Goal: Task Accomplishment & Management: Complete application form

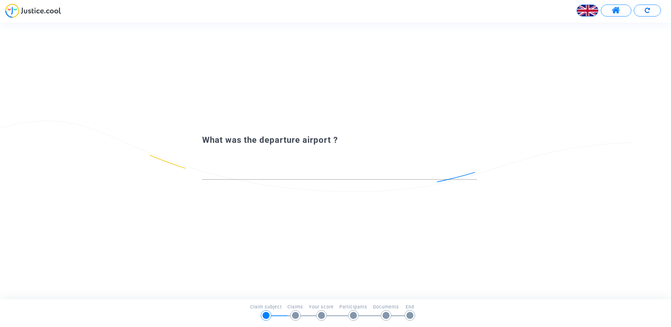
click at [584, 7] on img at bounding box center [587, 10] width 21 height 21
click at [573, 27] on div "Français" at bounding box center [570, 28] width 55 height 17
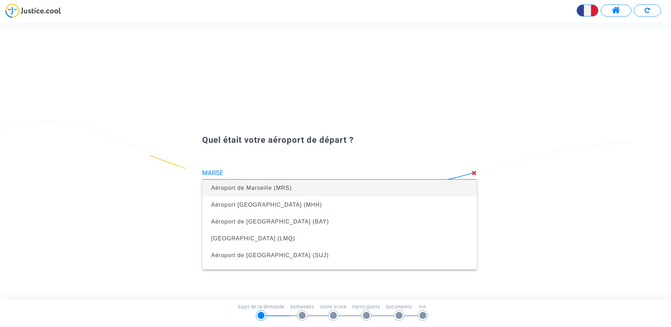
click at [281, 189] on span "Aéroport de Marseille (MRS)" at bounding box center [251, 188] width 81 height 6
type input "Aéroport de Marseille (MRS)"
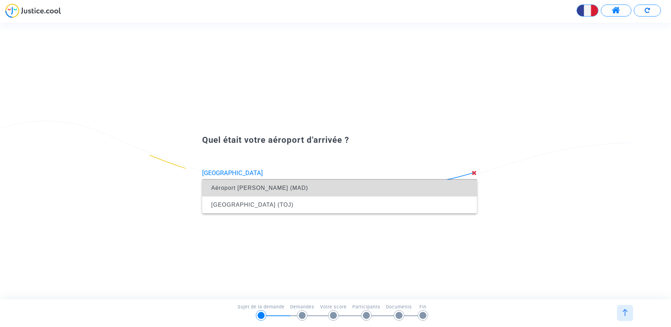
click at [308, 186] on span "Aéroport [PERSON_NAME] (MAD)" at bounding box center [259, 188] width 97 height 6
type input "Aéroport [PERSON_NAME] (MAD)"
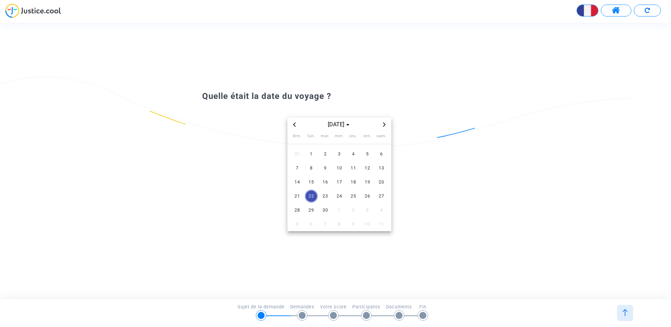
click at [295, 126] on icon "Previous month" at bounding box center [295, 125] width 4 height 4
click at [295, 223] on span "31" at bounding box center [297, 224] width 13 height 13
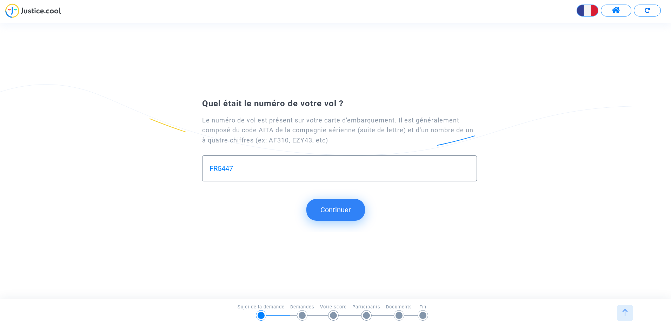
type input "FR5447"
click at [325, 208] on button "Continuer" at bounding box center [336, 210] width 59 height 22
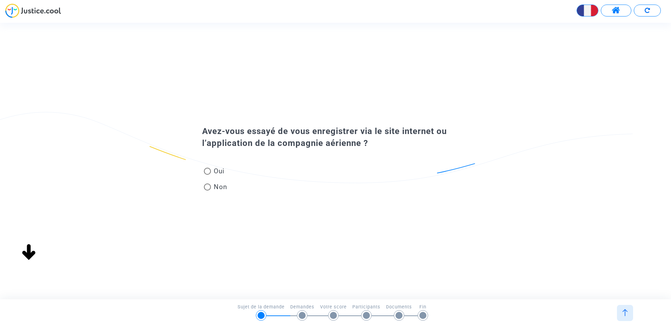
click at [207, 172] on span at bounding box center [207, 171] width 7 height 7
click at [207, 175] on input "Oui" at bounding box center [207, 175] width 0 height 0
radio input "true"
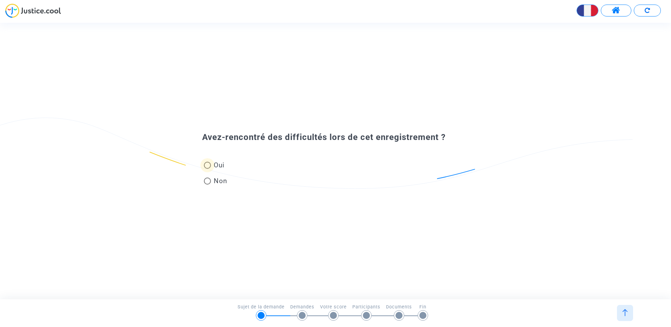
click at [208, 166] on span at bounding box center [207, 165] width 7 height 7
click at [208, 169] on input "Oui" at bounding box center [207, 169] width 0 height 0
radio input "true"
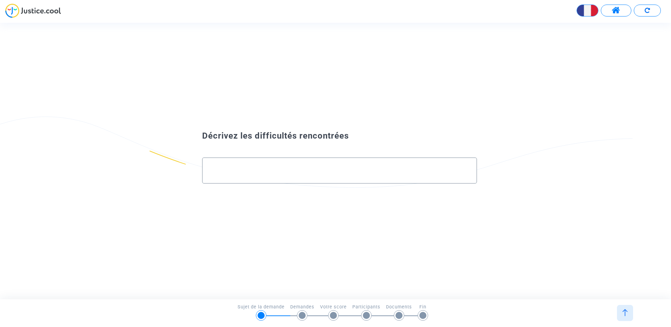
type input "e"
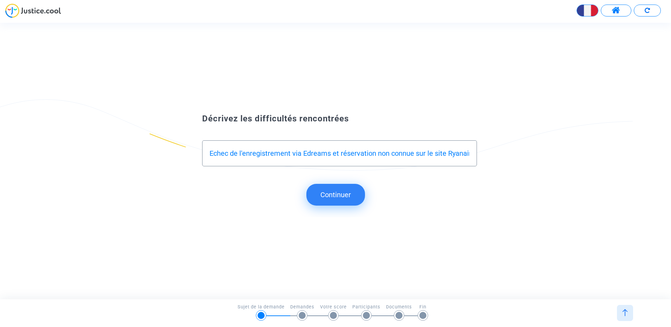
type input "Echec de l'enregistrement via Edreams et réservation non connue sur le site Rya…"
click at [339, 196] on button "Continuer" at bounding box center [336, 195] width 59 height 22
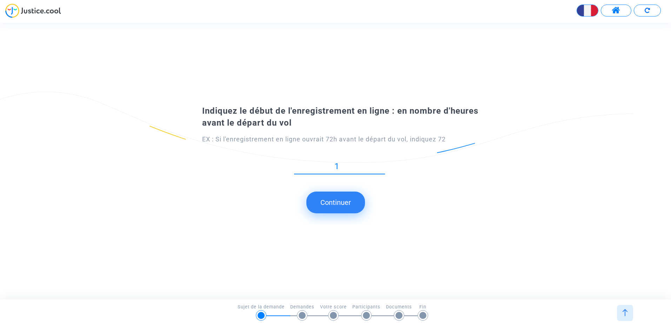
click at [383, 171] on input "1" at bounding box center [339, 166] width 91 height 9
click at [382, 164] on input "2" at bounding box center [339, 166] width 91 height 9
click at [382, 163] on input "3" at bounding box center [339, 166] width 91 height 9
drag, startPoint x: 339, startPoint y: 169, endPoint x: 322, endPoint y: 170, distance: 17.6
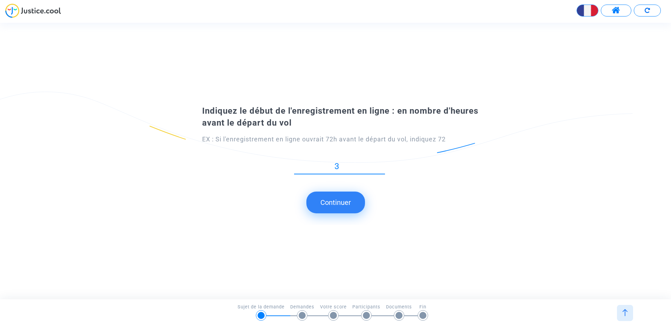
click at [322, 170] on input "3" at bounding box center [339, 166] width 91 height 9
type input "48"
click at [379, 182] on div "Indiquez le début de l'enregistrement en ligne : en nombre d'heures avant le dé…" at bounding box center [335, 143] width 671 height 83
click at [338, 206] on button "Continuer" at bounding box center [336, 203] width 59 height 22
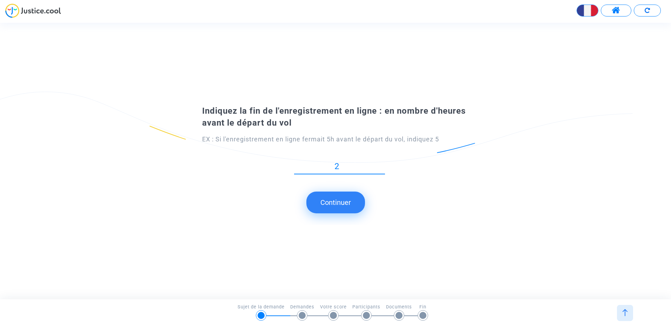
type input "2"
click at [348, 197] on button "Continuer" at bounding box center [336, 203] width 59 height 22
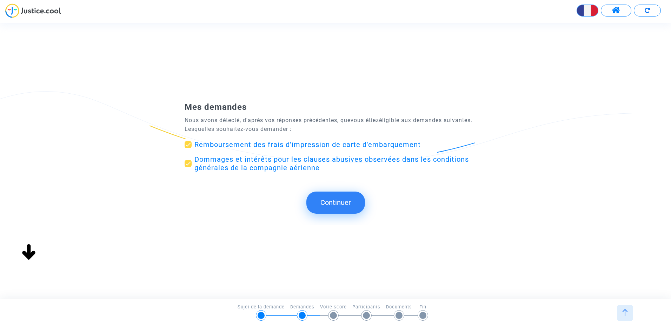
click at [341, 201] on button "Continuer" at bounding box center [336, 203] width 59 height 22
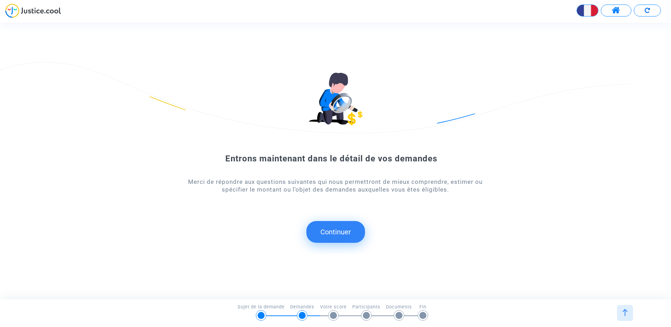
click at [340, 227] on button "Continuer" at bounding box center [336, 232] width 59 height 22
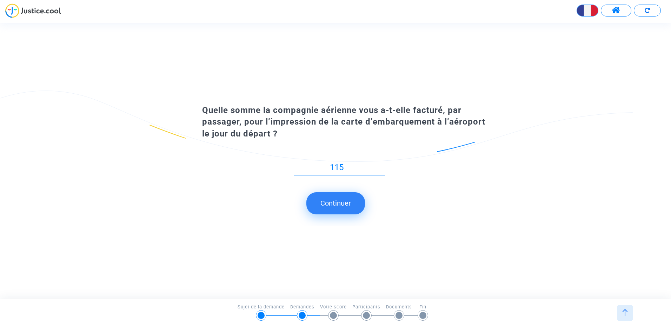
type input "115"
click at [340, 202] on button "Continuer" at bounding box center [336, 203] width 59 height 22
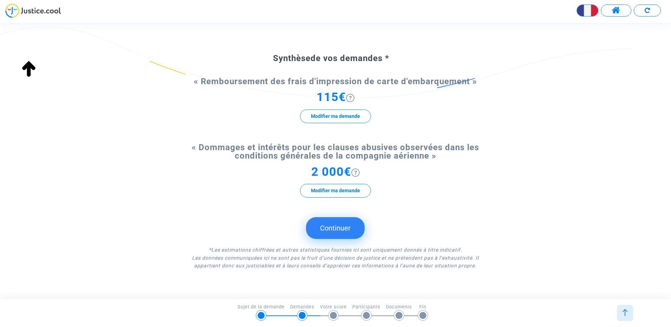
scroll to position [51, 0]
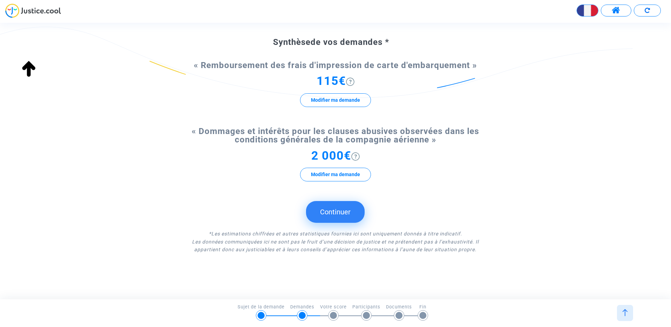
click at [344, 214] on button "Continuer" at bounding box center [335, 212] width 59 height 22
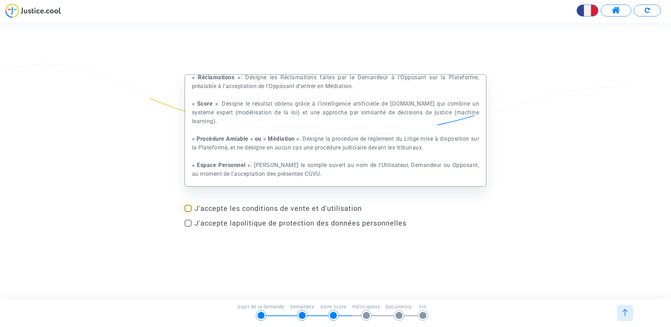
click at [189, 207] on span at bounding box center [188, 208] width 7 height 7
click at [188, 212] on input "J'accepte les conditions de vente et d'utilisation" at bounding box center [188, 212] width 0 height 0
checkbox input "true"
click at [188, 223] on span at bounding box center [188, 223] width 7 height 7
click at [188, 227] on input "J'accepte la politique de protection des données personnelles" at bounding box center [188, 227] width 0 height 0
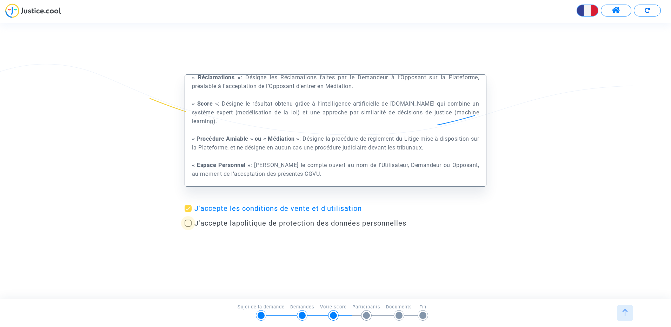
checkbox input "true"
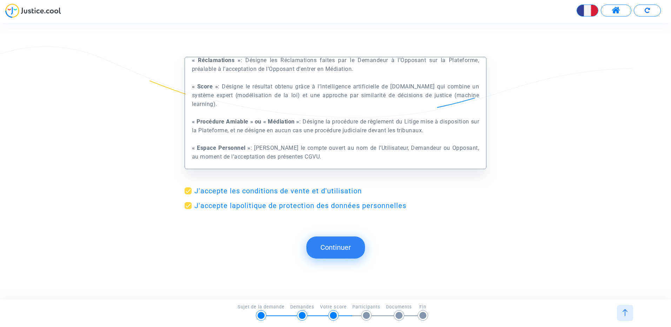
click at [336, 247] on button "Continuer" at bounding box center [336, 248] width 59 height 22
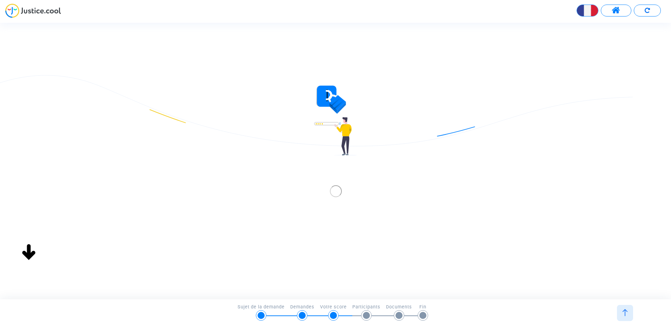
scroll to position [0, 0]
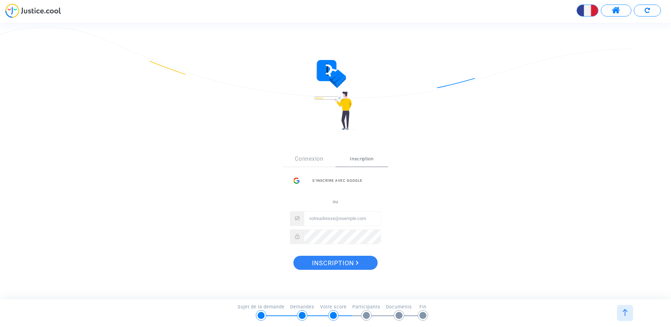
click at [340, 220] on input "Email" at bounding box center [342, 219] width 77 height 14
type input "[EMAIL_ADDRESS][DOMAIN_NAME]"
click at [356, 262] on icon "Inscription" at bounding box center [357, 263] width 3 height 4
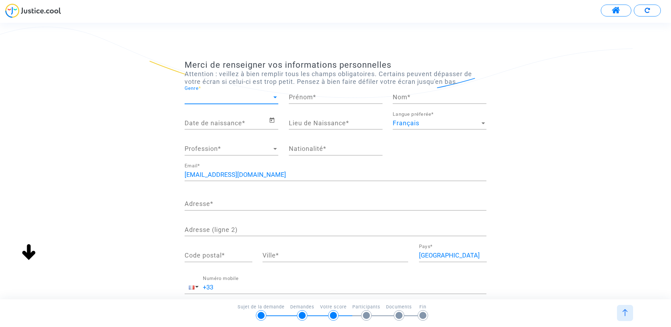
click at [276, 97] on div at bounding box center [275, 97] width 6 height 7
click at [207, 99] on span "Madame" at bounding box center [232, 97] width 94 height 19
click at [323, 98] on input "Prénom *" at bounding box center [336, 97] width 94 height 7
type input "t"
type input "TEA"
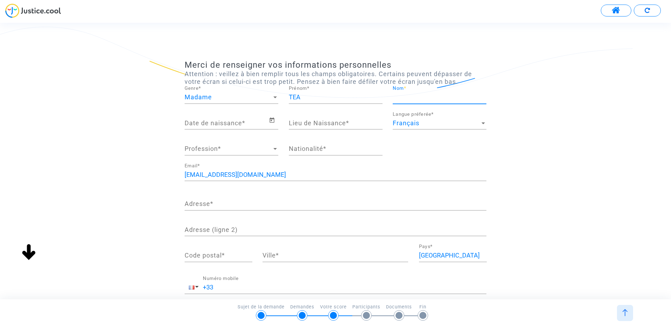
click at [417, 99] on input "Nom *" at bounding box center [440, 97] width 94 height 7
type input "SAVOLDELLI"
click at [233, 123] on input "Date de naissance *" at bounding box center [227, 123] width 84 height 7
click at [273, 120] on icon "Open calendar" at bounding box center [272, 120] width 6 height 8
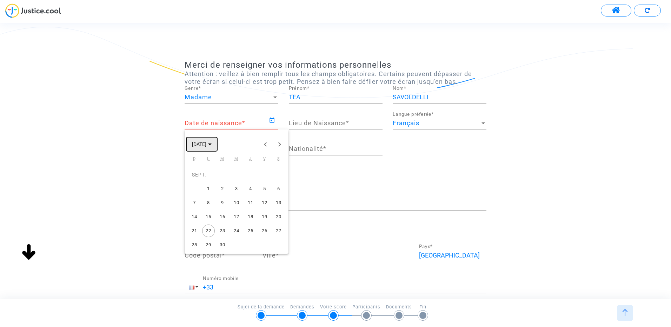
click at [212, 144] on polygon "Choose month and year" at bounding box center [210, 145] width 4 height 2
click at [222, 143] on span "[DATE] – [DATE]" at bounding box center [211, 144] width 39 height 6
click at [212, 144] on icon "Choose month and year" at bounding box center [210, 145] width 4 height 2
click at [265, 144] on button "Previous 24 years" at bounding box center [266, 144] width 14 height 14
click at [247, 193] on div "2002" at bounding box center [249, 194] width 22 height 13
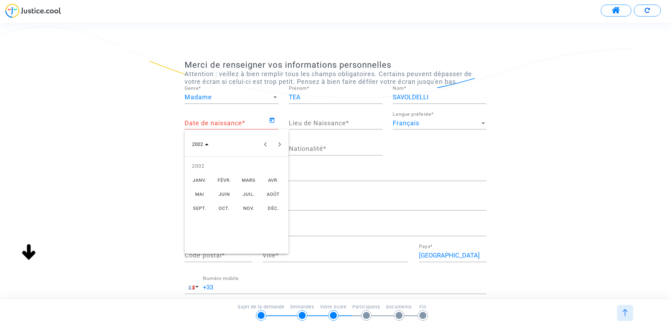
click at [201, 209] on div "SEPT." at bounding box center [200, 208] width 22 height 13
click at [266, 202] on div "13" at bounding box center [264, 203] width 13 height 13
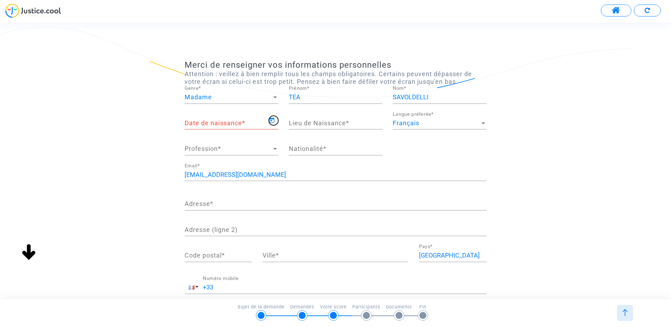
type input "[DATE]"
click at [328, 124] on input "Lieu de Naissance *" at bounding box center [336, 123] width 94 height 7
type input "[GEOGRAPHIC_DATA]"
click at [241, 148] on span "Profession" at bounding box center [228, 148] width 87 height 7
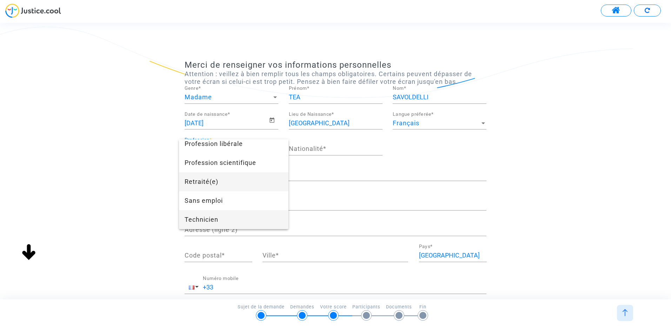
scroll to position [662, 0]
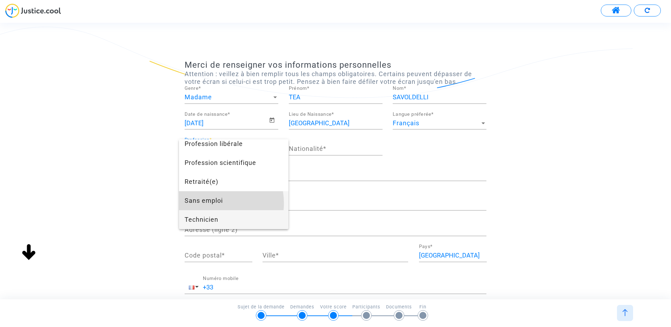
click at [210, 203] on span "Sans emploi" at bounding box center [234, 200] width 98 height 19
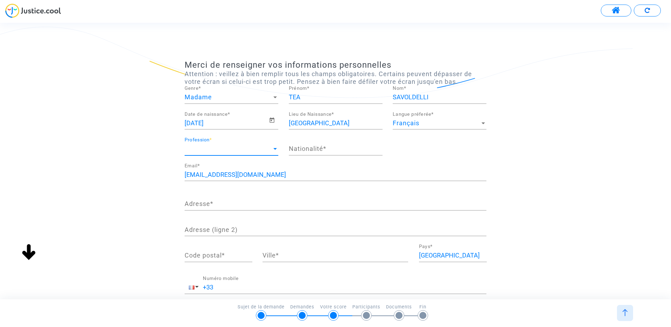
scroll to position [569, 0]
click at [325, 149] on input "Nationalité *" at bounding box center [336, 148] width 94 height 7
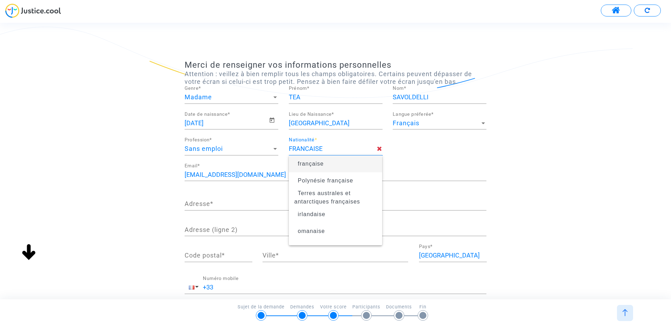
click at [237, 206] on input "Adresse *" at bounding box center [336, 204] width 302 height 7
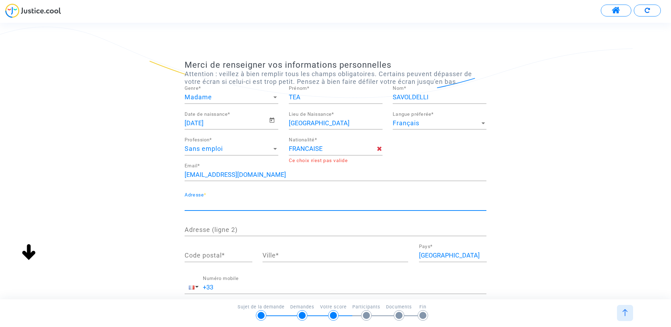
type input "française"
type input "29 BD DES FAUVETTES"
click at [217, 256] on input "Code postal *" at bounding box center [219, 255] width 68 height 7
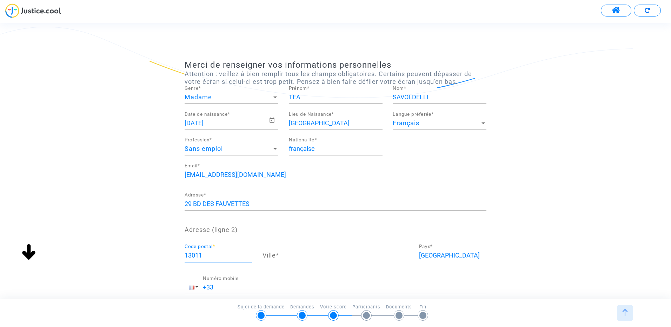
type input "13011"
click at [294, 255] on input "Ville *" at bounding box center [336, 255] width 146 height 7
type input "[GEOGRAPHIC_DATA]"
click at [310, 271] on div "[EMAIL_ADDRESS][DOMAIN_NAME] Email * [STREET_ADDRESS] Adresse * Adresse (ligne …" at bounding box center [336, 232] width 302 height 139
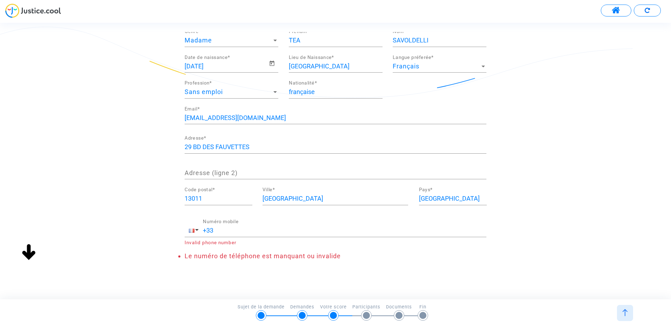
scroll to position [64, 0]
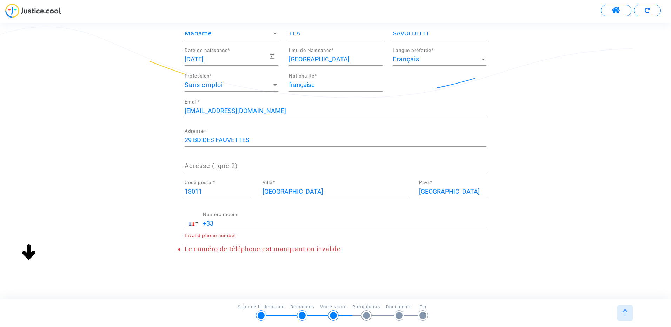
click at [235, 224] on input "+33" at bounding box center [345, 223] width 284 height 7
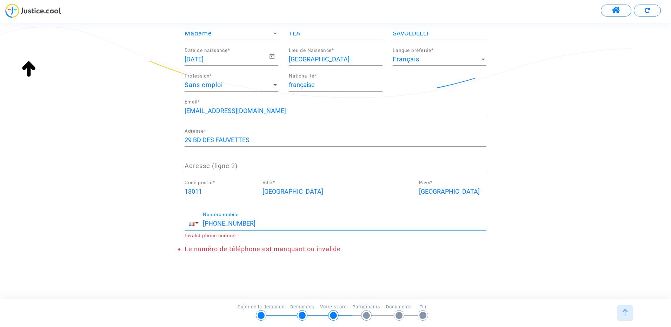
scroll to position [49, 0]
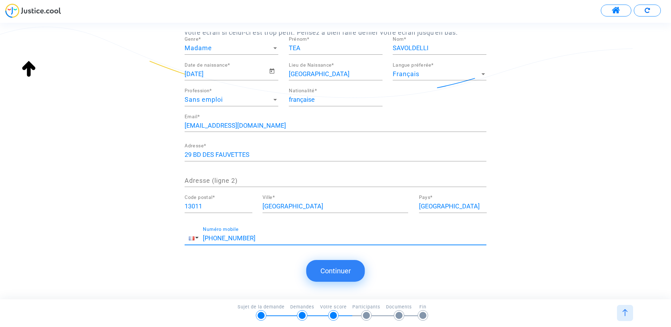
type input "[PHONE_NUMBER]"
click at [332, 270] on button "Continuer" at bounding box center [336, 271] width 59 height 22
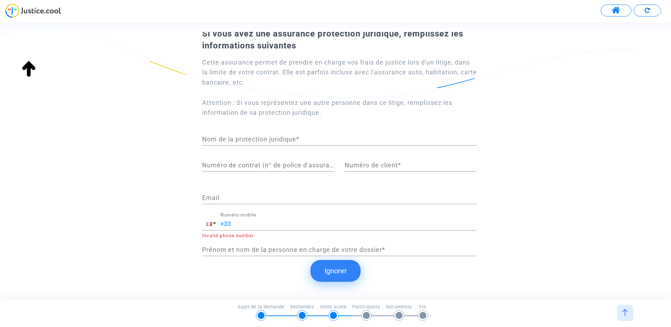
scroll to position [42, 0]
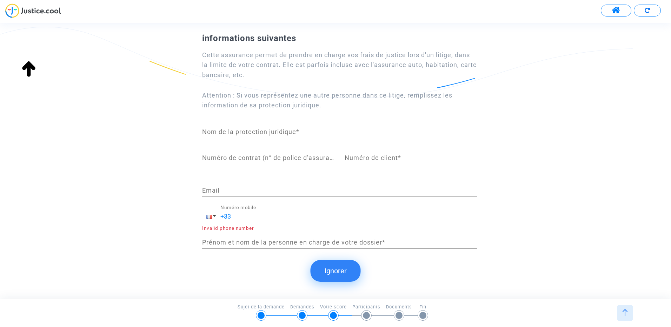
click at [336, 275] on button "Ignorer" at bounding box center [336, 271] width 50 height 22
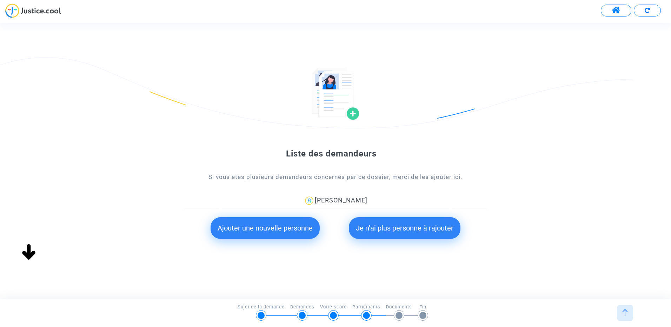
scroll to position [0, 0]
click at [411, 231] on button "Je n'ai plus personne à rajouter" at bounding box center [405, 228] width 112 height 22
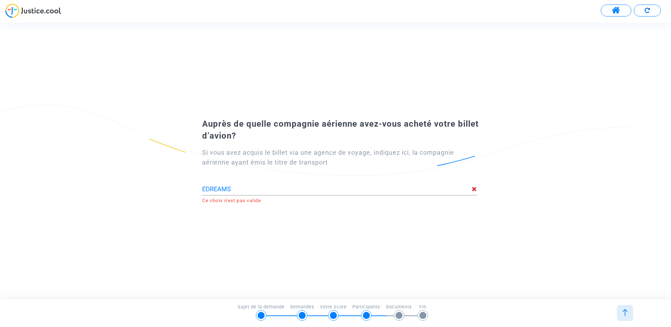
click at [239, 219] on div "Auprès de quelle compagnie aérienne avez-vous acheté votre billet d’avion? Si v…" at bounding box center [335, 161] width 671 height 276
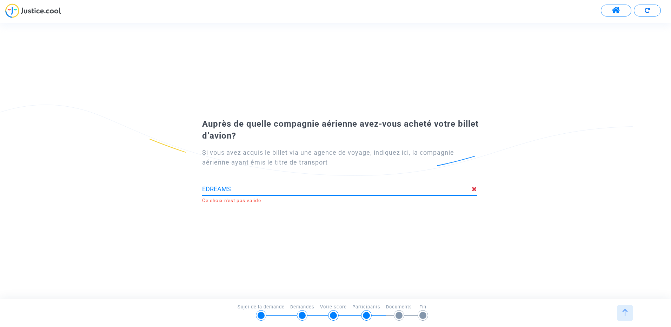
click at [205, 190] on input "EDREAMS" at bounding box center [337, 189] width 270 height 7
click at [247, 191] on input "E DREAMS" at bounding box center [337, 189] width 270 height 7
drag, startPoint x: 230, startPoint y: 188, endPoint x: 198, endPoint y: 187, distance: 32.0
click at [198, 187] on div "Si vous avez acquis le billet via une agence de voyage, indiquez ici, la compag…" at bounding box center [336, 172] width 302 height 61
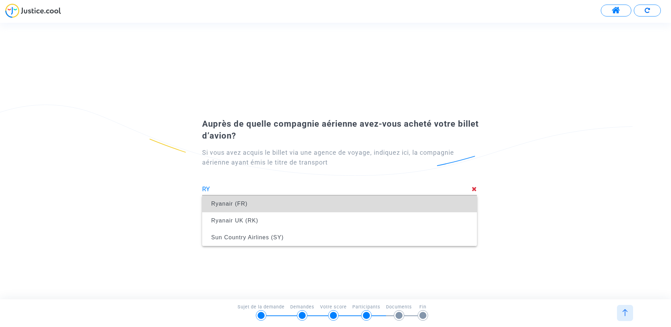
click at [225, 202] on span "Ryanair (FR)" at bounding box center [229, 204] width 37 height 6
type input "Ryanair (FR)"
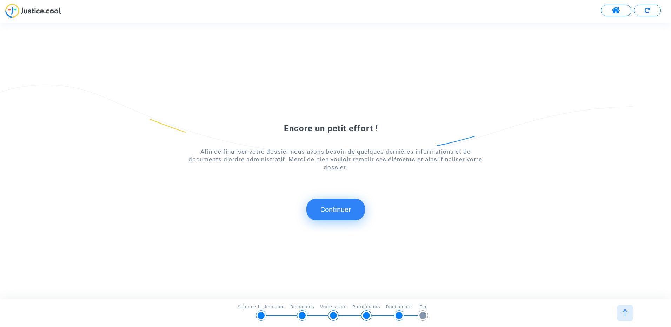
click at [345, 207] on button "Continuer" at bounding box center [336, 210] width 59 height 22
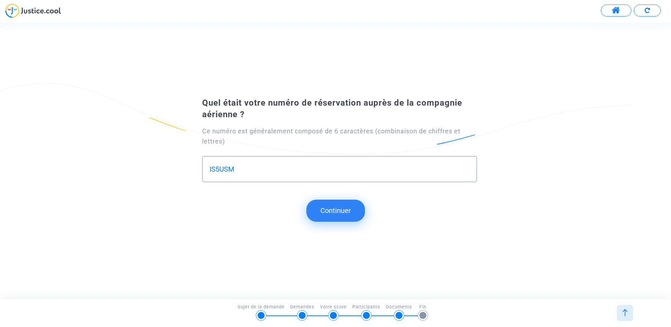
type input "IS5USM"
click at [337, 214] on button "Continuer" at bounding box center [336, 211] width 59 height 22
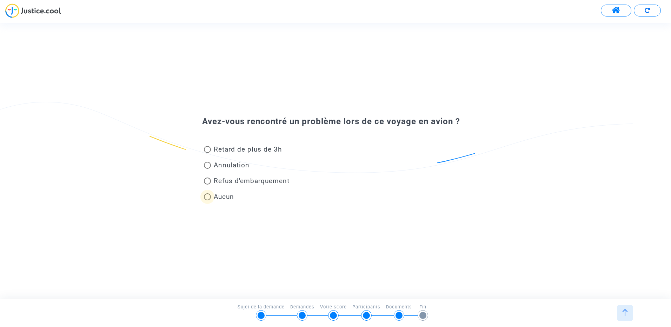
click at [210, 198] on span at bounding box center [207, 197] width 7 height 7
click at [208, 201] on input "Aucun" at bounding box center [207, 201] width 0 height 0
radio input "true"
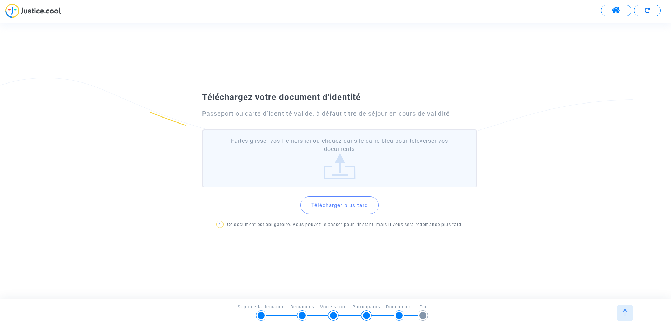
click at [335, 166] on label "Faites glisser vos fichiers ici ou cliquez dans le carré bleu pour téléverser v…" at bounding box center [339, 159] width 275 height 58
click at [0, 0] on input "Faites glisser vos fichiers ici ou cliquez dans le carré bleu pour téléverser v…" at bounding box center [0, 0] width 0 height 0
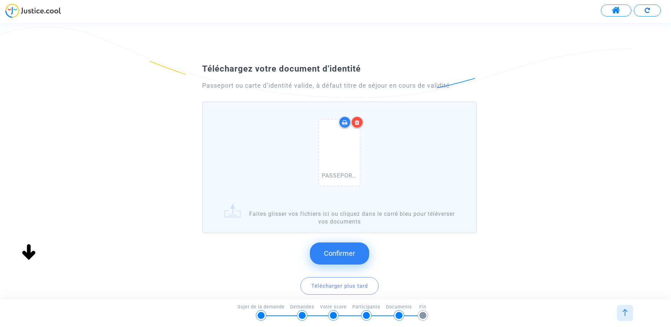
click at [340, 254] on span "Confirmer" at bounding box center [339, 253] width 31 height 8
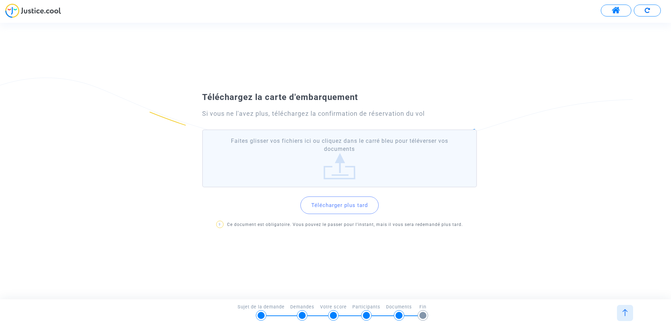
click at [341, 166] on label "Faites glisser vos fichiers ici ou cliquez dans le carré bleu pour téléverser v…" at bounding box center [339, 159] width 275 height 58
click at [0, 0] on input "Faites glisser vos fichiers ici ou cliquez dans le carré bleu pour téléverser v…" at bounding box center [0, 0] width 0 height 0
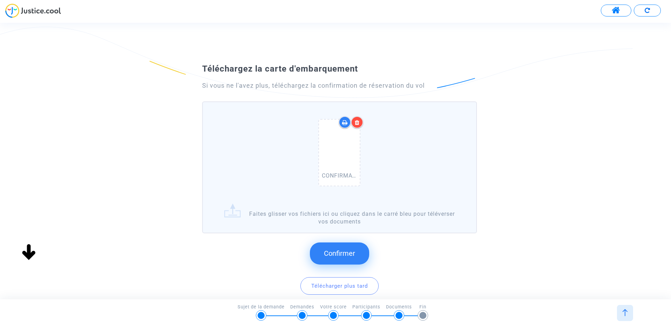
click at [341, 253] on span "Confirmer" at bounding box center [339, 253] width 31 height 8
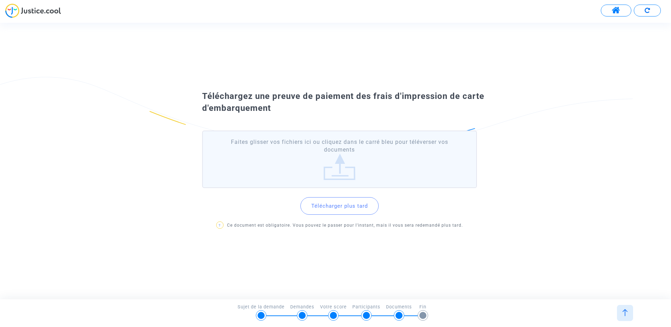
click at [339, 165] on label "Faites glisser vos fichiers ici ou cliquez dans le carré bleu pour téléverser v…" at bounding box center [339, 160] width 275 height 58
click at [0, 0] on input "Faites glisser vos fichiers ici ou cliquez dans le carré bleu pour téléverser v…" at bounding box center [0, 0] width 0 height 0
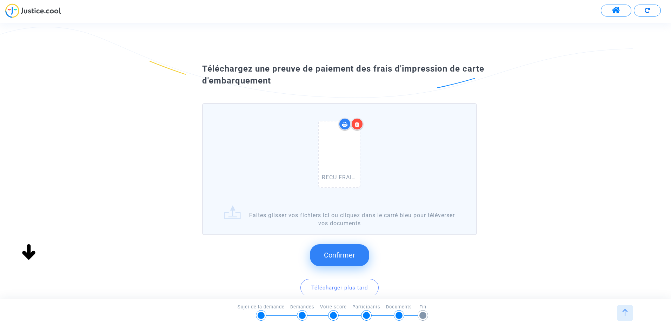
click at [342, 255] on span "Confirmer" at bounding box center [339, 255] width 31 height 8
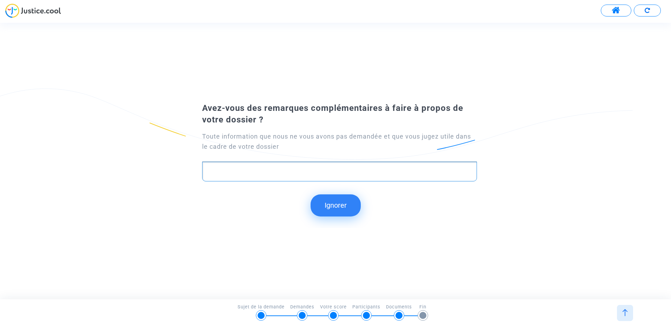
click at [275, 172] on p "Rich Text Editor, main" at bounding box center [340, 172] width 268 height 9
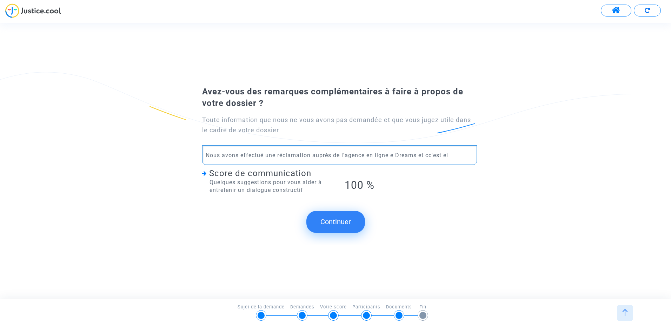
click at [428, 155] on p "Nous avons effectué une réclamation auprès de l'agence en ligne e Dreams et cc'…" at bounding box center [340, 155] width 268 height 9
click at [449, 156] on p "Nous avons effectué une réclamation auprès de l'agence en ligne e Dreams et c'e…" at bounding box center [340, 155] width 268 height 9
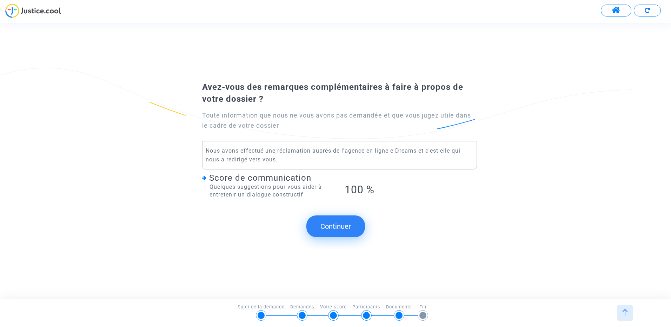
click at [336, 225] on button "Continuer" at bounding box center [336, 227] width 59 height 22
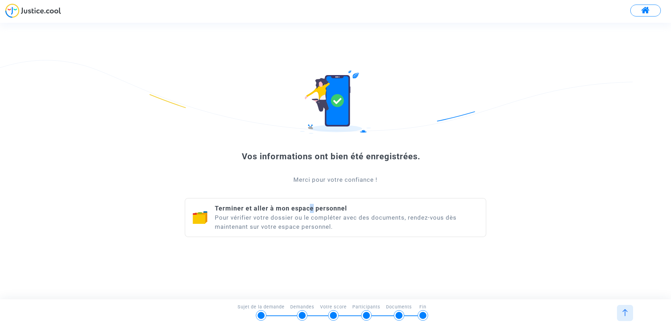
click at [311, 211] on span "Terminer et aller à mon espace personnel" at bounding box center [281, 208] width 132 height 7
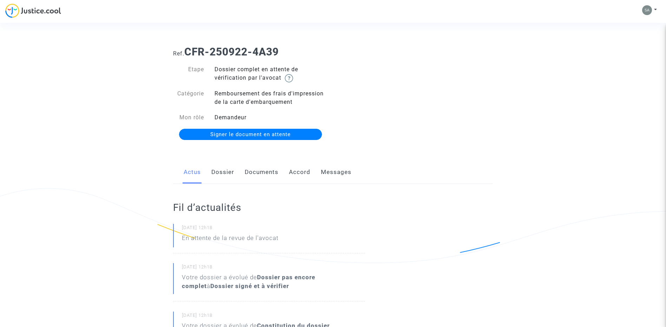
click at [227, 170] on link "Dossier" at bounding box center [222, 172] width 23 height 23
